Goal: Task Accomplishment & Management: Use online tool/utility

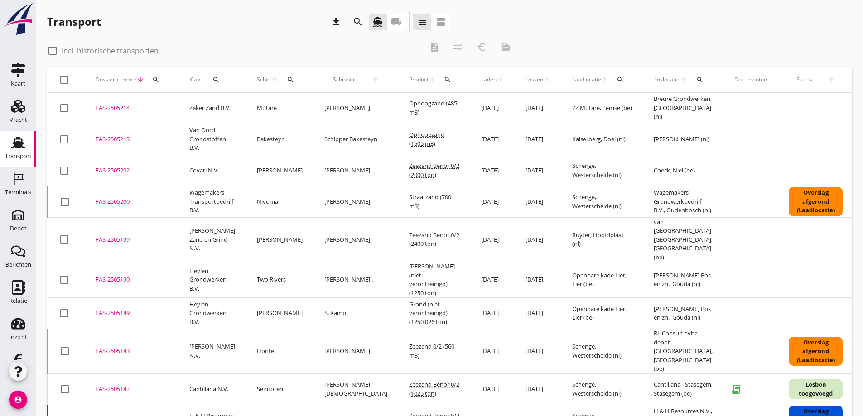
click at [396, 20] on icon "local_shipping" at bounding box center [396, 21] width 11 height 11
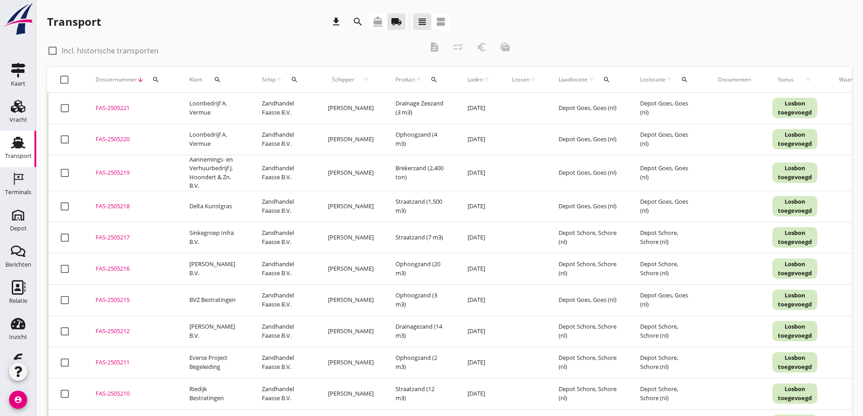
click at [217, 79] on icon "search" at bounding box center [217, 79] width 7 height 7
click at [227, 108] on input "Zoeken op opdrachtgever..." at bounding box center [256, 106] width 94 height 14
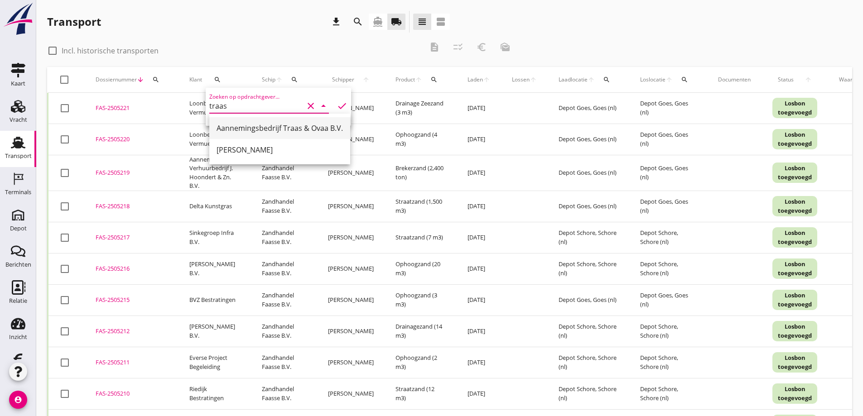
click at [247, 129] on div "Aannemingsbedrijf Traas & Ovaa B.V." at bounding box center [280, 128] width 126 height 11
type input "Aannemingsbedrijf Traas & Ovaa B.V."
click at [337, 105] on icon "check" at bounding box center [342, 106] width 11 height 11
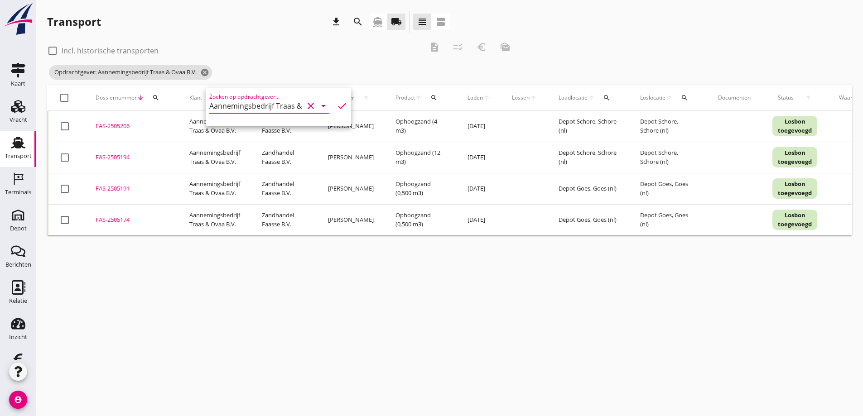
click at [313, 289] on div "cancel You are impersonating another user. Transport download search directions…" at bounding box center [449, 208] width 827 height 416
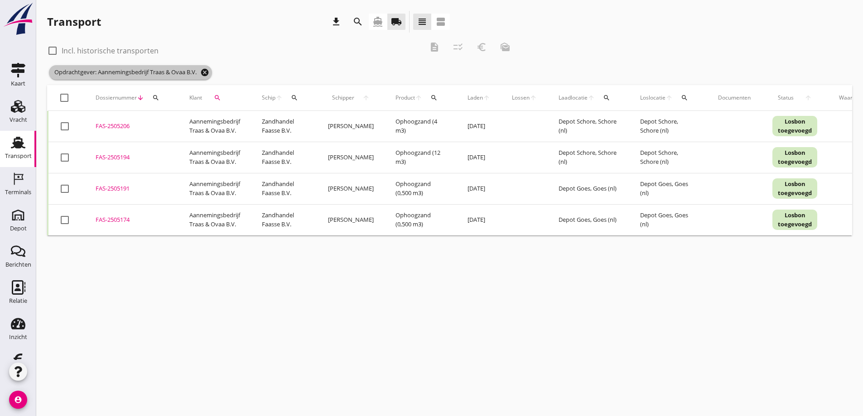
click at [209, 72] on icon "cancel" at bounding box center [204, 72] width 9 height 9
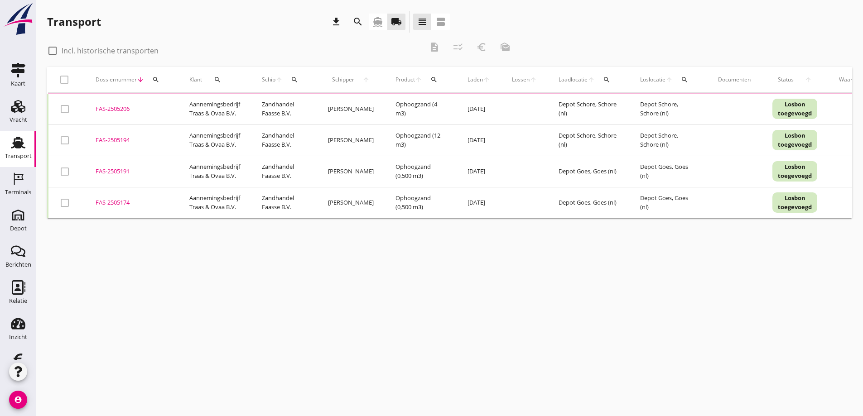
click at [219, 76] on icon "search" at bounding box center [217, 79] width 7 height 7
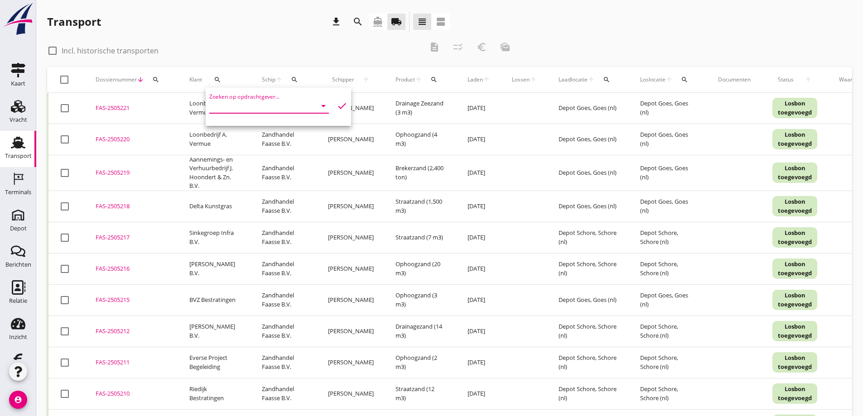
click at [225, 104] on input "Zoeken op opdrachtgever..." at bounding box center [256, 106] width 94 height 14
click at [239, 149] on div "Van der Straaten B.V." at bounding box center [266, 150] width 99 height 11
type input "Van der Straaten B.V."
click at [337, 105] on icon "check" at bounding box center [342, 106] width 11 height 11
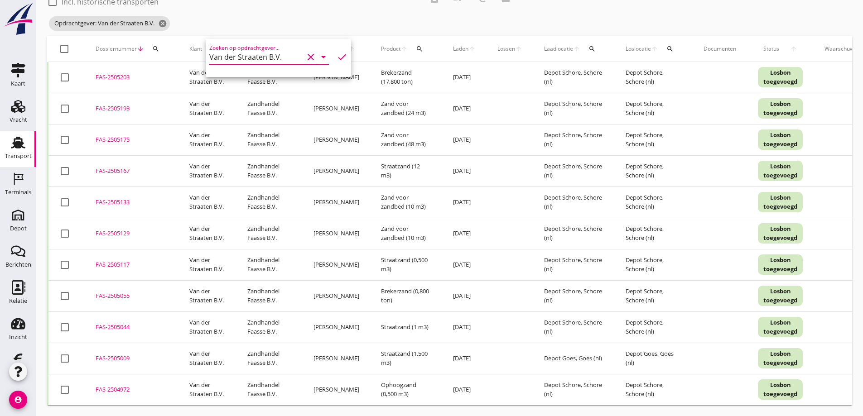
scroll to position [56, 0]
click at [65, 289] on div at bounding box center [64, 296] width 15 height 15
checkbox input "true"
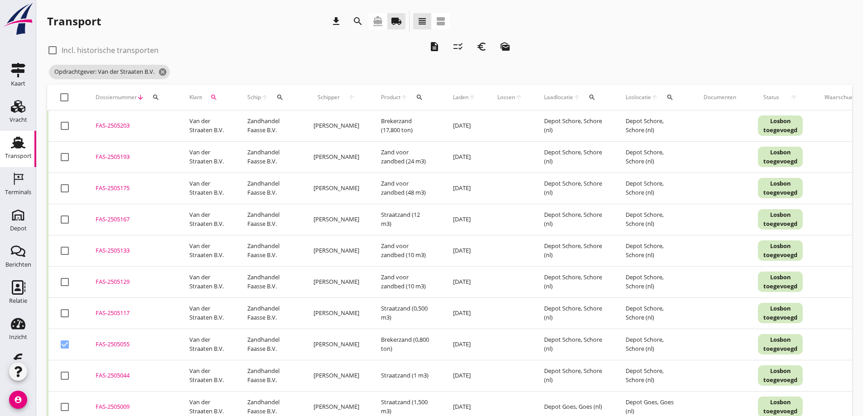
scroll to position [0, 0]
click at [484, 47] on icon "euro_symbol" at bounding box center [481, 47] width 11 height 11
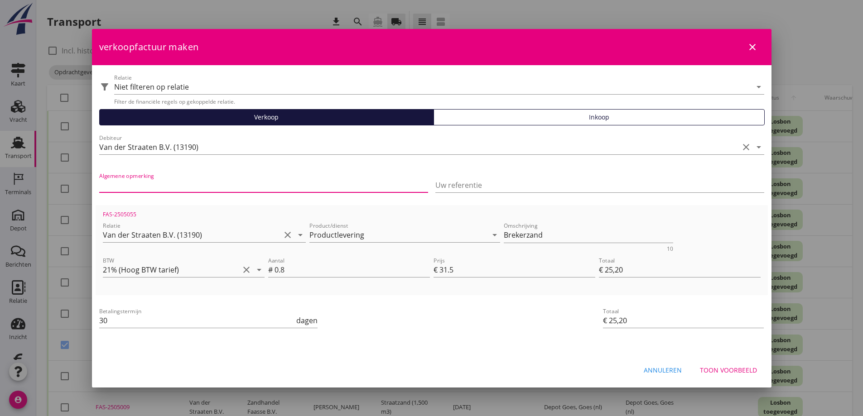
click at [133, 180] on input "Algemene opmerking" at bounding box center [263, 185] width 329 height 14
type input "25002.003"
click at [718, 368] on div "Toon voorbeeld" at bounding box center [728, 371] width 57 height 10
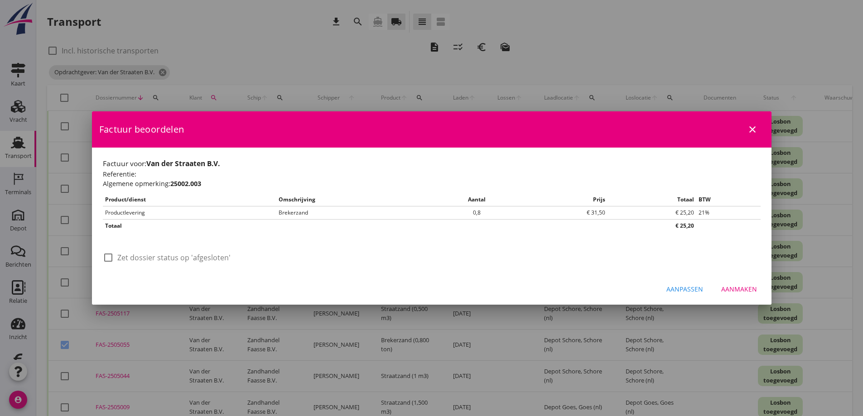
click at [108, 257] on div at bounding box center [108, 257] width 15 height 15
checkbox input "true"
click at [739, 288] on div "Aanmaken" at bounding box center [739, 290] width 36 height 10
checkbox input "false"
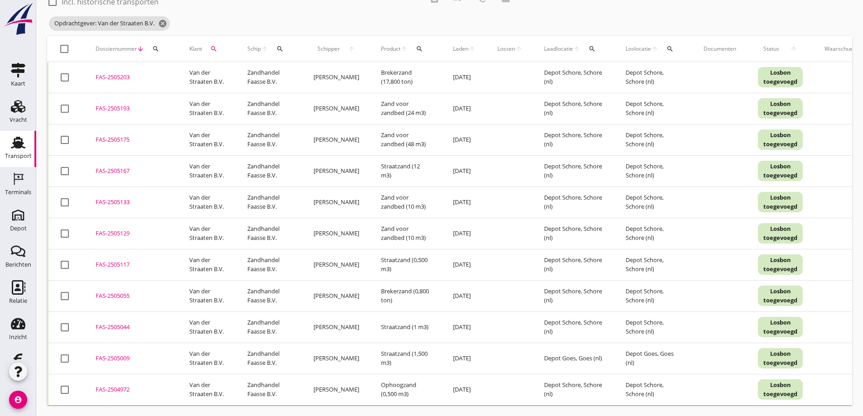
scroll to position [56, 0]
click at [64, 382] on div at bounding box center [64, 389] width 15 height 15
checkbox input "true"
click at [68, 351] on div at bounding box center [64, 358] width 15 height 15
checkbox input "true"
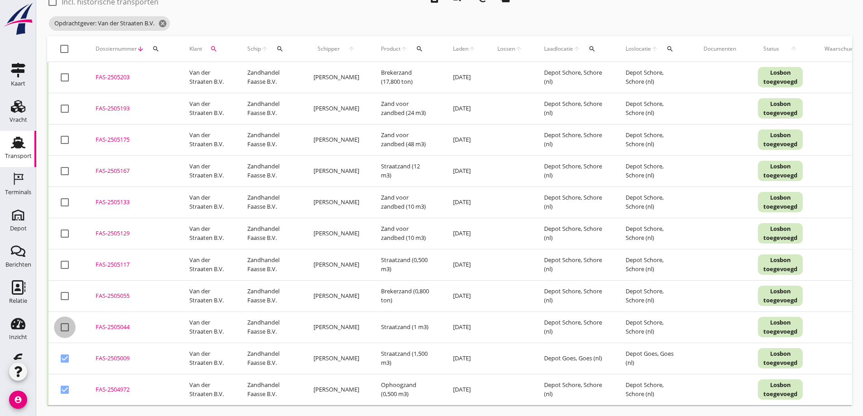
click at [66, 320] on div at bounding box center [64, 327] width 15 height 15
checkbox input "true"
click at [66, 258] on div at bounding box center [64, 264] width 15 height 15
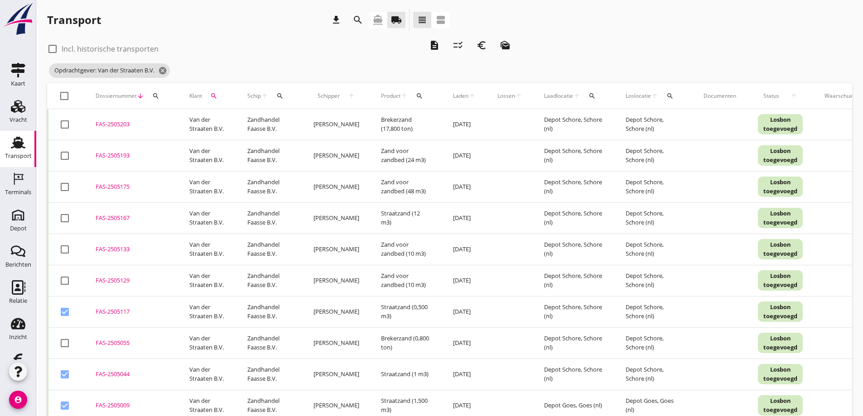
scroll to position [0, 0]
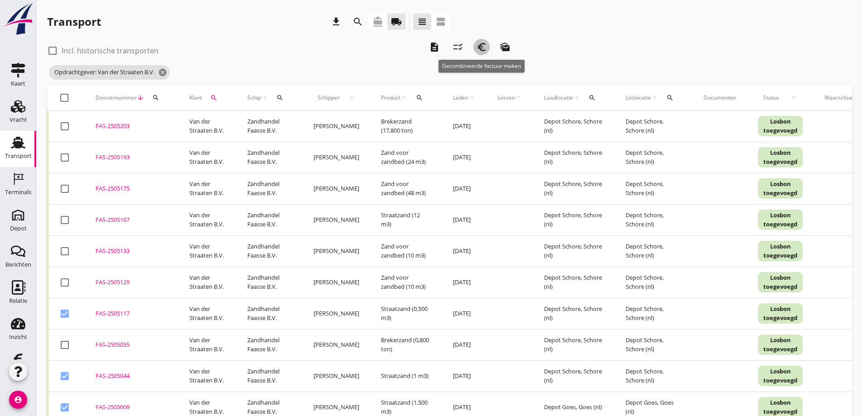
click at [482, 46] on icon "euro_symbol" at bounding box center [481, 47] width 11 height 11
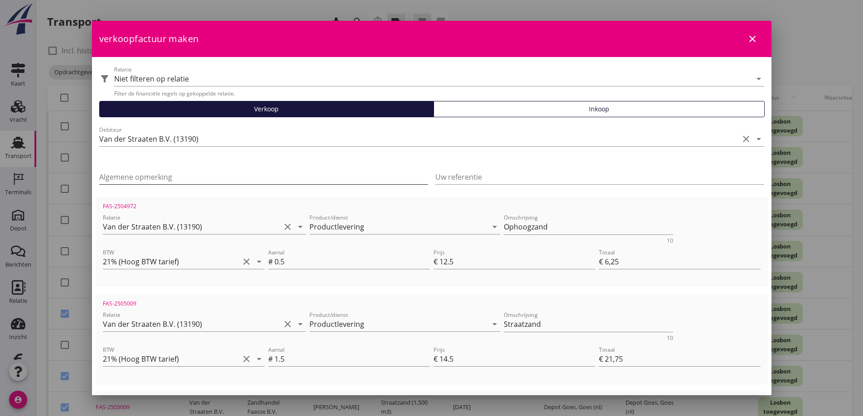
click at [105, 172] on input "Algemene opmerking" at bounding box center [263, 177] width 329 height 14
click at [747, 39] on icon "close" at bounding box center [752, 39] width 11 height 11
checkbox input "false"
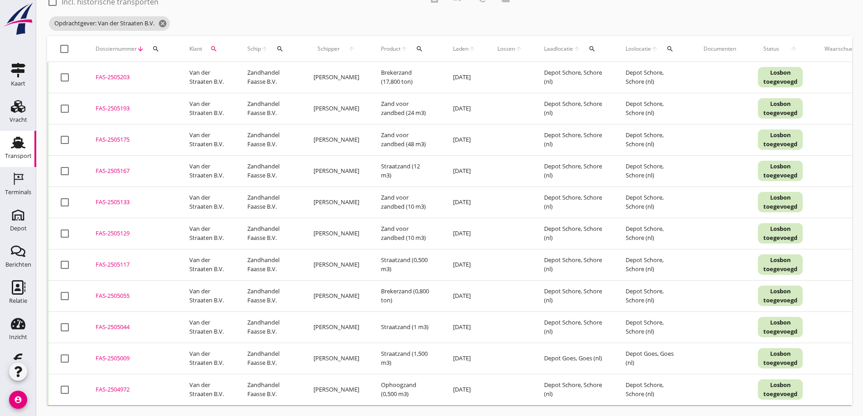
scroll to position [56, 0]
click at [64, 384] on div at bounding box center [64, 389] width 15 height 15
checkbox input "true"
click at [70, 353] on div at bounding box center [64, 358] width 15 height 15
checkbox input "true"
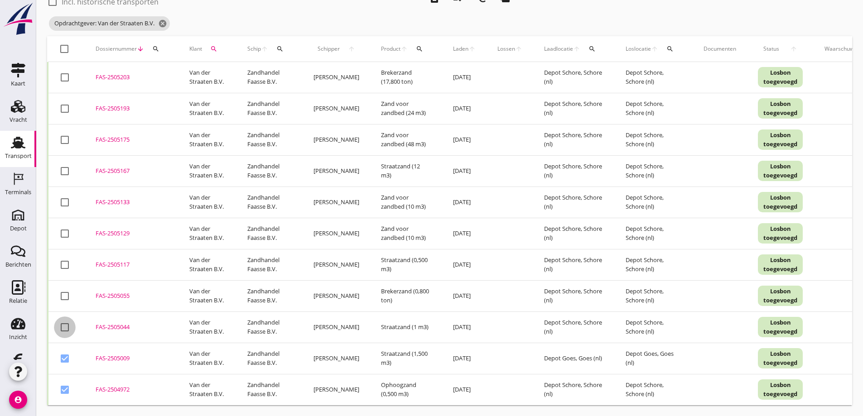
click at [65, 325] on div at bounding box center [64, 327] width 15 height 15
checkbox input "true"
click at [67, 258] on div at bounding box center [64, 264] width 15 height 15
checkbox input "true"
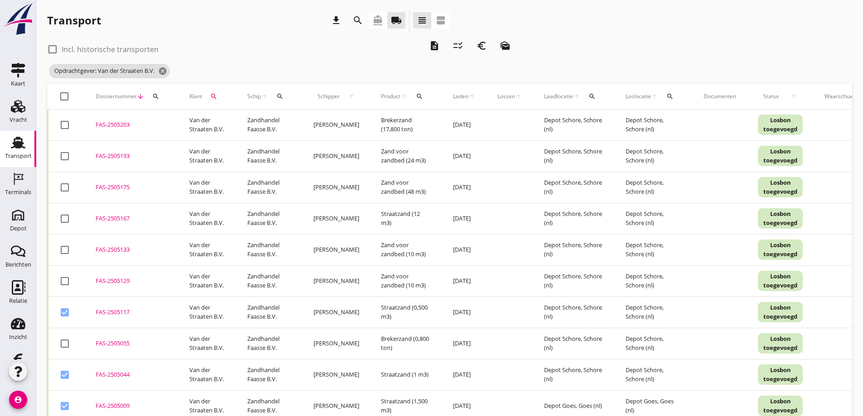
scroll to position [0, 0]
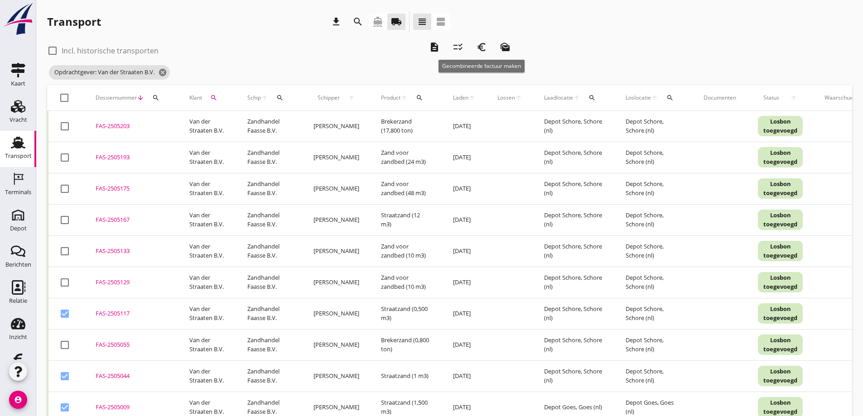
click at [485, 46] on icon "euro_symbol" at bounding box center [481, 47] width 11 height 11
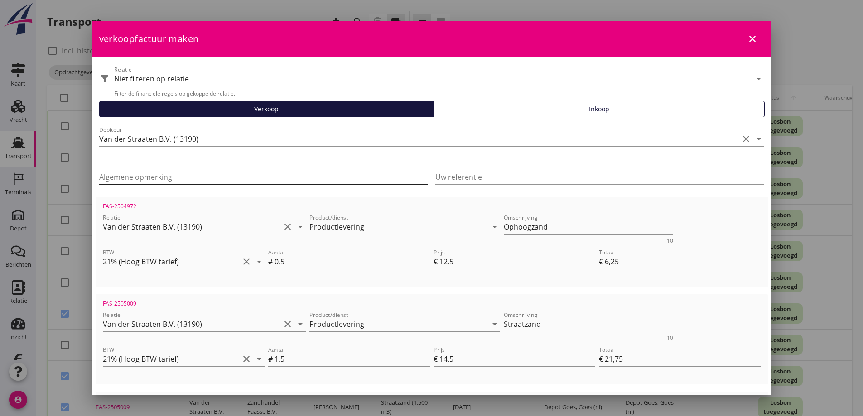
click at [128, 177] on input "Algemene opmerking" at bounding box center [263, 177] width 329 height 14
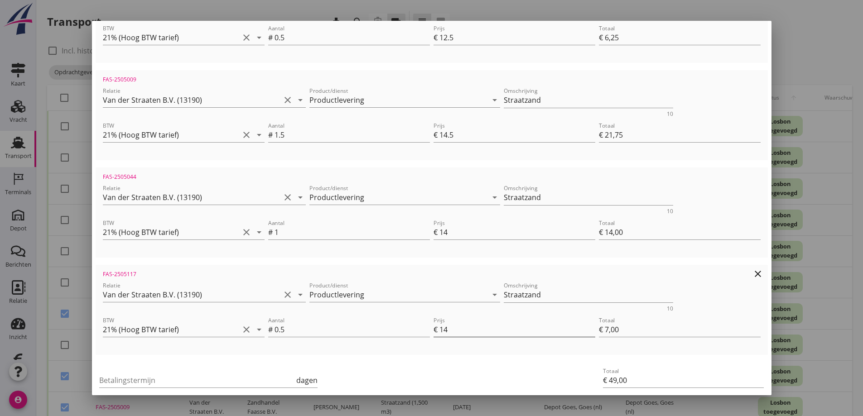
scroll to position [276, 0]
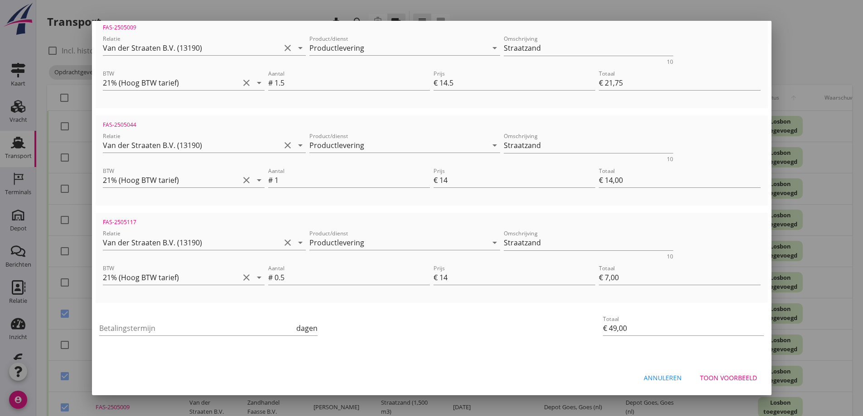
type input "22093"
click at [145, 320] on div "Betalingstermijn dagen" at bounding box center [208, 330] width 219 height 29
click at [136, 330] on input "Betalingstermijn" at bounding box center [197, 328] width 196 height 14
type input "30"
click at [730, 375] on div "Toon voorbeeld" at bounding box center [728, 378] width 57 height 10
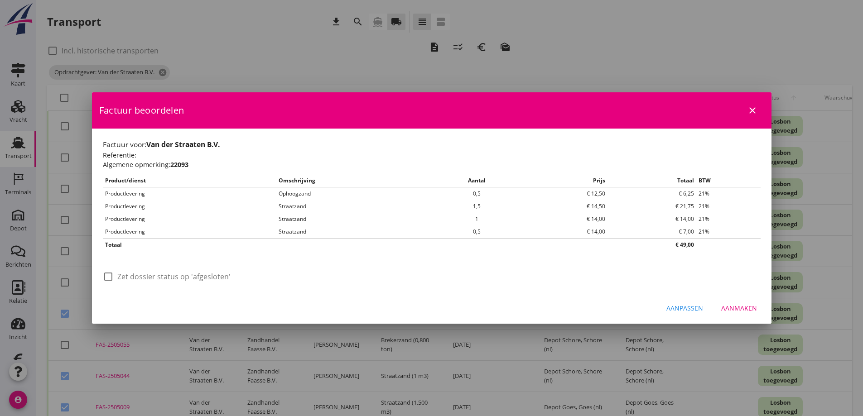
scroll to position [0, 0]
click at [111, 277] on div at bounding box center [108, 276] width 15 height 15
checkbox input "true"
click at [737, 304] on div "Aanmaken" at bounding box center [739, 309] width 36 height 10
checkbox input "false"
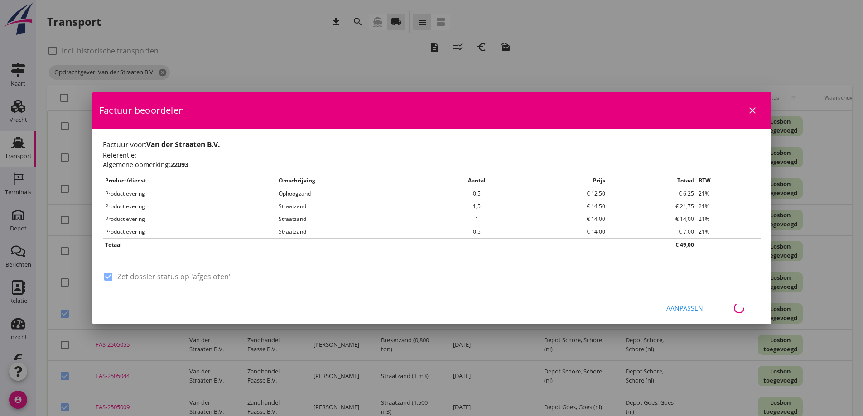
checkbox input "false"
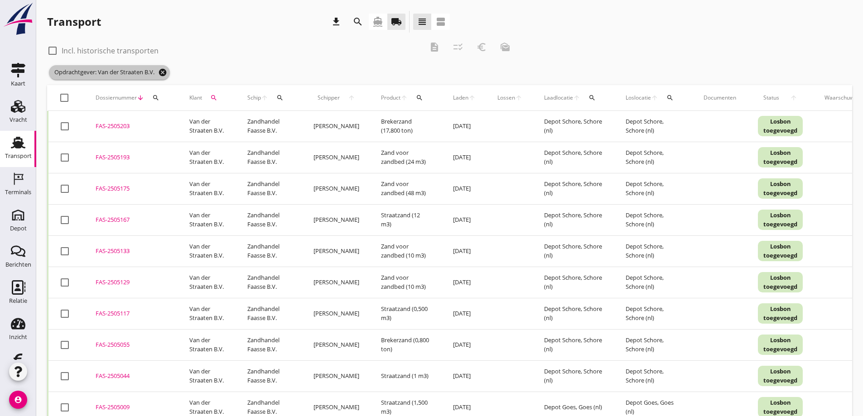
click at [163, 71] on icon "cancel" at bounding box center [162, 72] width 9 height 9
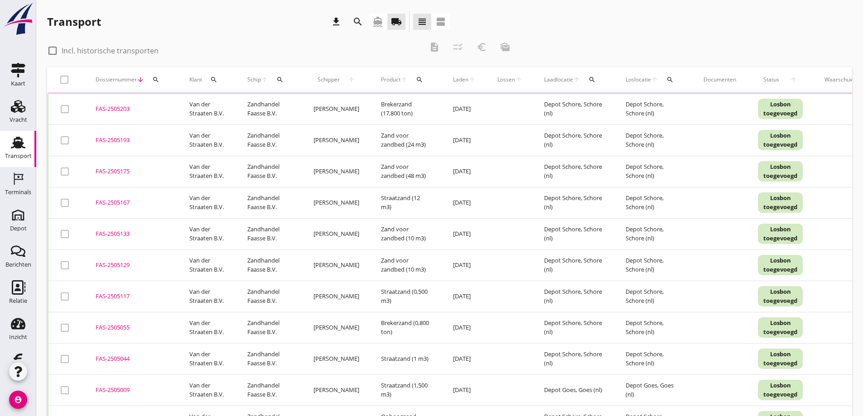
click at [214, 79] on icon "search" at bounding box center [213, 79] width 7 height 7
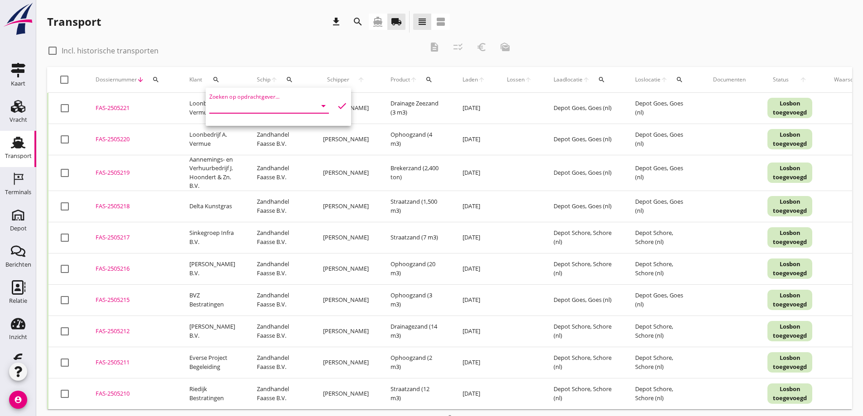
click at [234, 106] on input "Zoeken op opdrachtgever..." at bounding box center [256, 106] width 94 height 14
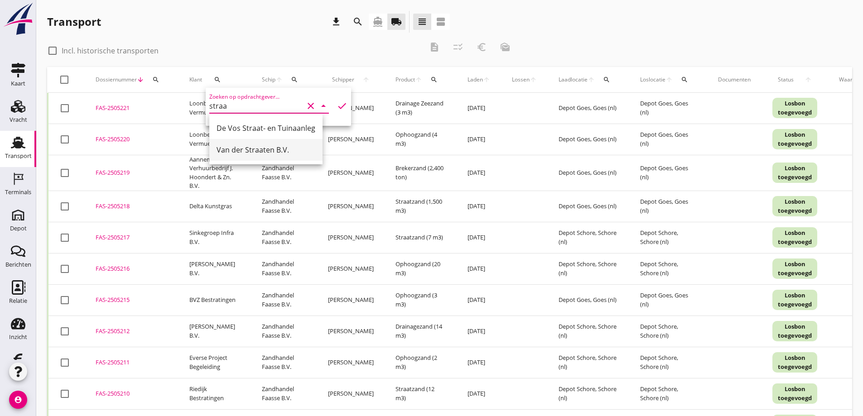
click at [243, 147] on div "Van der Straaten B.V." at bounding box center [266, 150] width 99 height 11
type input "Van der Straaten B.V."
click at [337, 106] on icon "check" at bounding box center [342, 106] width 11 height 11
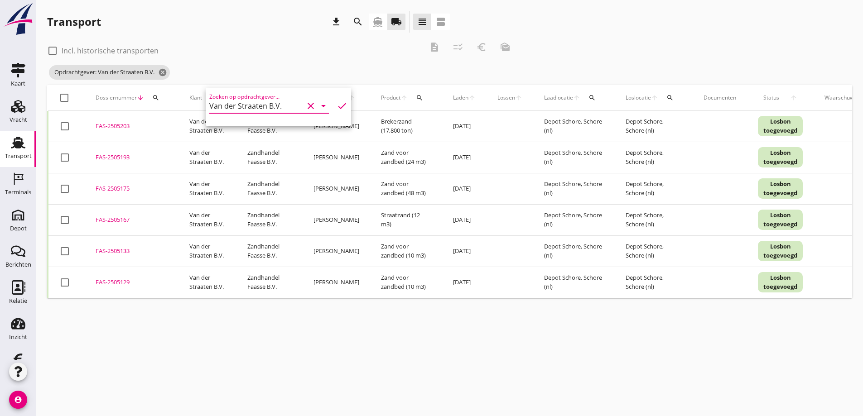
click at [186, 309] on div "Transport download search directions_boat local_shipping view_headline view_age…" at bounding box center [449, 154] width 827 height 309
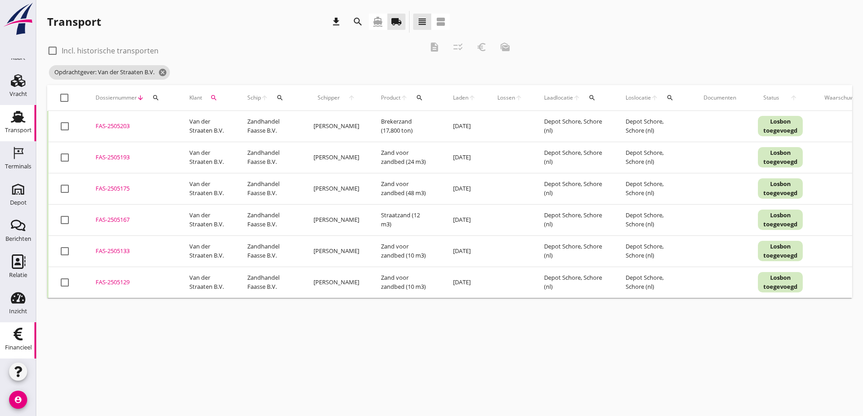
scroll to position [26, 0]
click at [16, 333] on use at bounding box center [18, 334] width 9 height 13
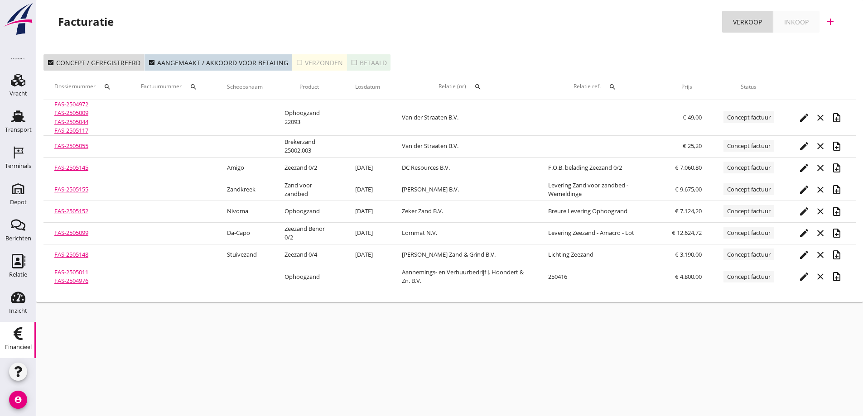
click at [481, 84] on icon "search" at bounding box center [477, 86] width 7 height 7
click at [487, 111] on input "text" at bounding box center [523, 113] width 94 height 14
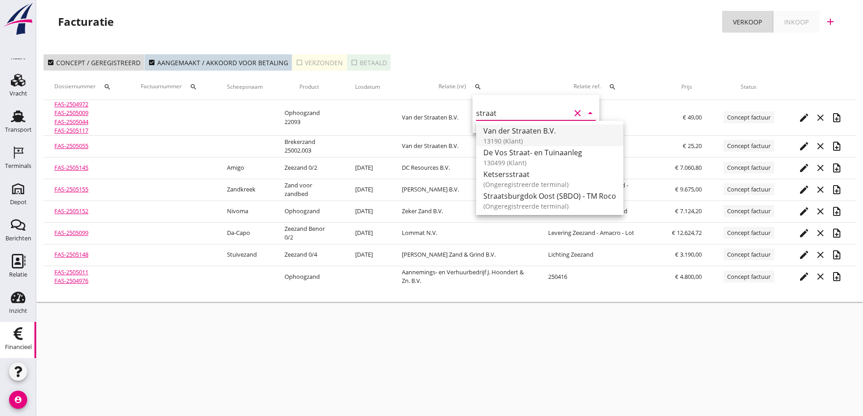
click at [506, 130] on div "Van der Straaten B.V." at bounding box center [549, 131] width 133 height 11
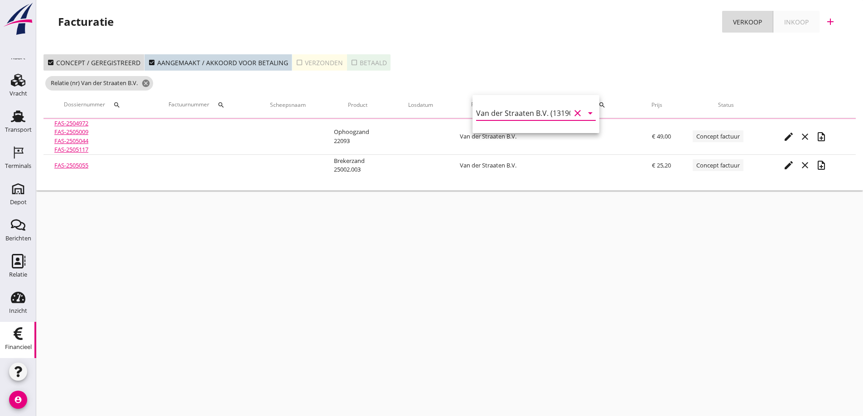
type input "Van der Straaten B.V. (13190)"
click at [333, 61] on div "check_box_outline_blank Verzonden" at bounding box center [319, 63] width 47 height 10
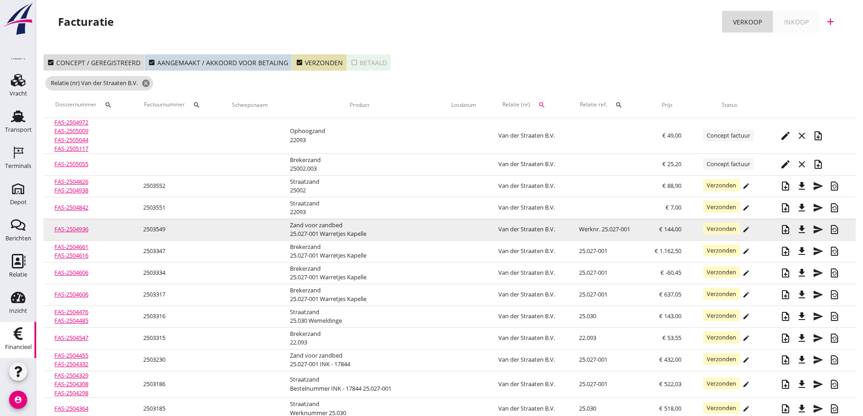
click at [232, 226] on td at bounding box center [249, 230] width 59 height 22
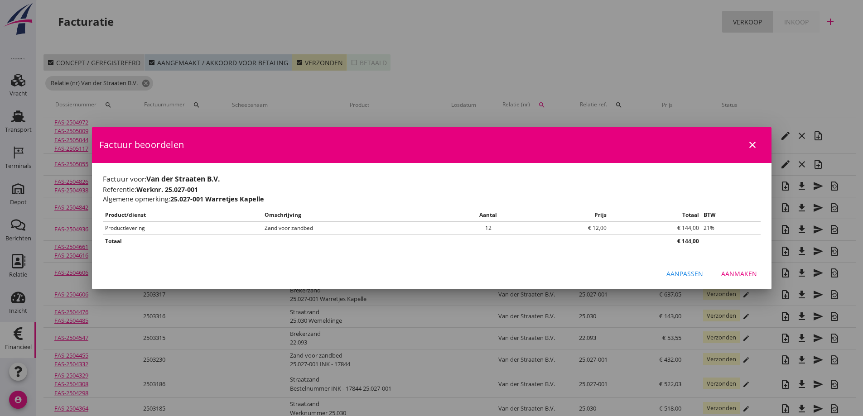
click at [752, 144] on icon "close" at bounding box center [752, 145] width 11 height 11
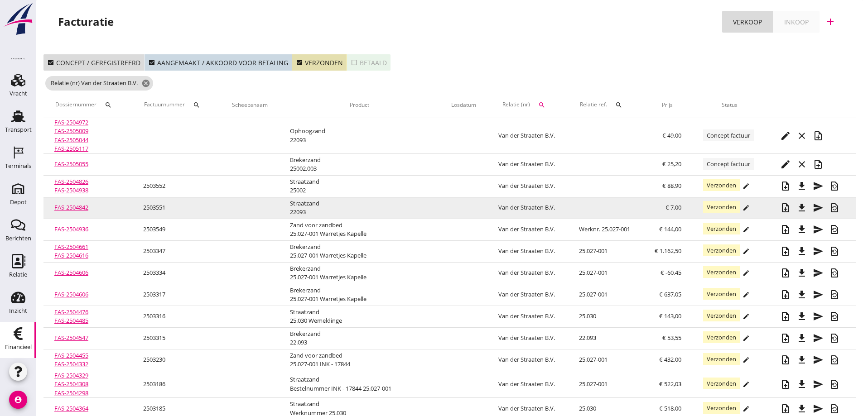
click at [224, 202] on td at bounding box center [249, 208] width 59 height 22
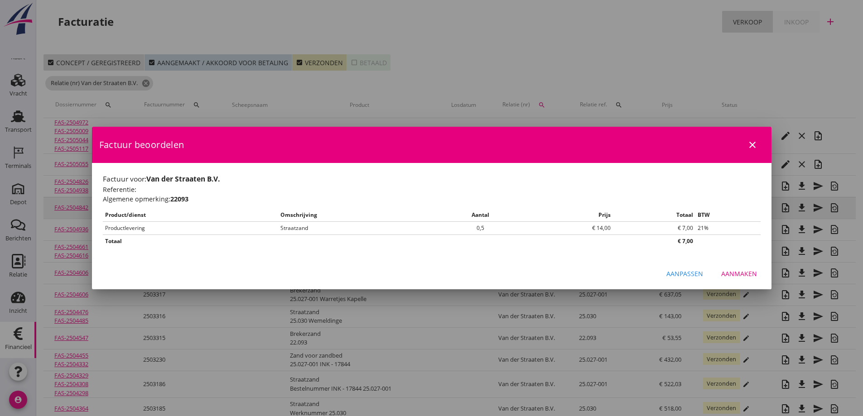
click at [224, 202] on div "Crediteer factuur Verstuur factuur Download factuur Genereer PDF Verzonden arro…" at bounding box center [431, 313] width 863 height 627
click at [751, 145] on icon "close" at bounding box center [752, 145] width 11 height 11
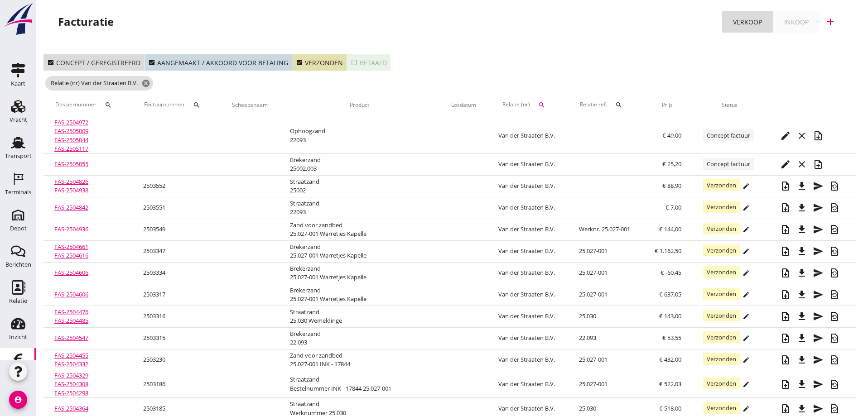
click at [16, 144] on use at bounding box center [18, 143] width 14 height 12
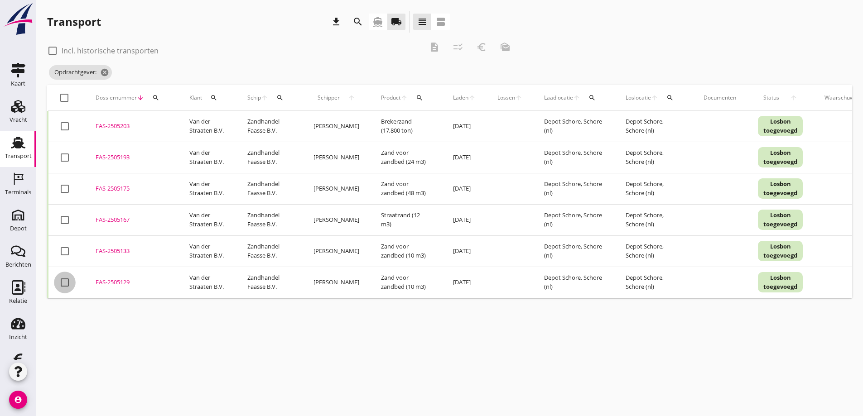
click at [66, 285] on div at bounding box center [64, 282] width 15 height 15
checkbox input "true"
click at [483, 45] on icon "euro_symbol" at bounding box center [481, 47] width 11 height 11
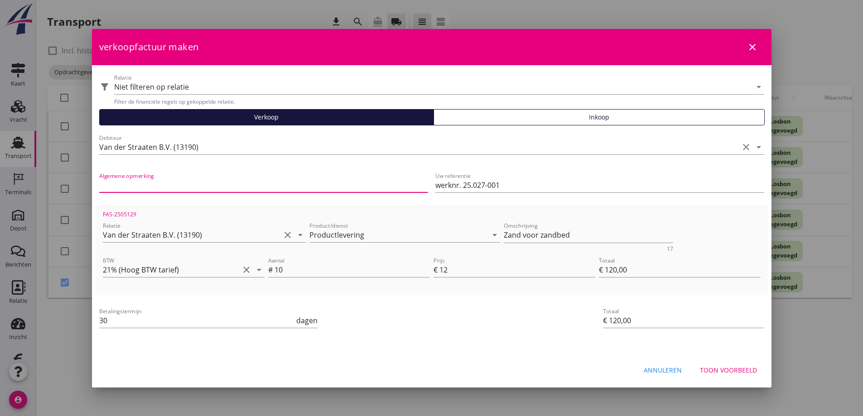
click at [138, 181] on input "Algemene opmerking" at bounding box center [263, 185] width 329 height 14
type input "25.027-001 Warretjes Kapelle"
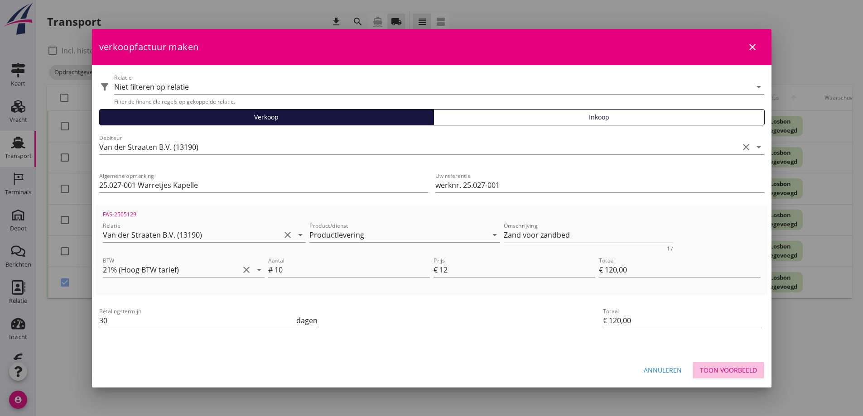
click at [724, 369] on div "Toon voorbeeld" at bounding box center [728, 371] width 57 height 10
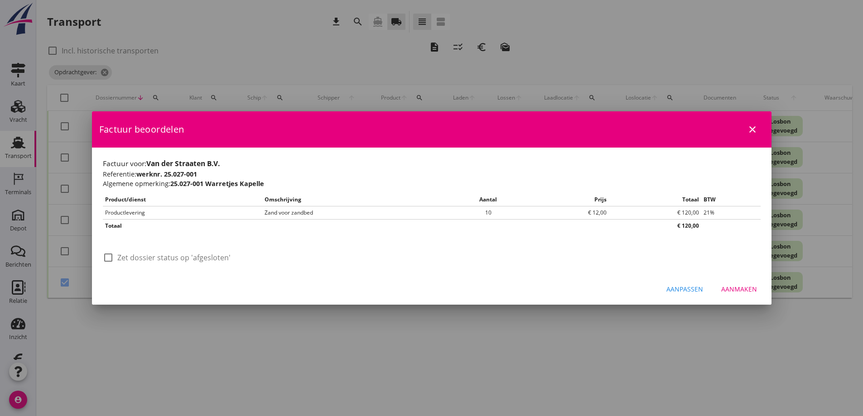
click at [106, 262] on div at bounding box center [108, 257] width 15 height 15
checkbox input "true"
click at [742, 289] on div "Aanmaken" at bounding box center [739, 290] width 36 height 10
checkbox input "false"
